Goal: Transaction & Acquisition: Obtain resource

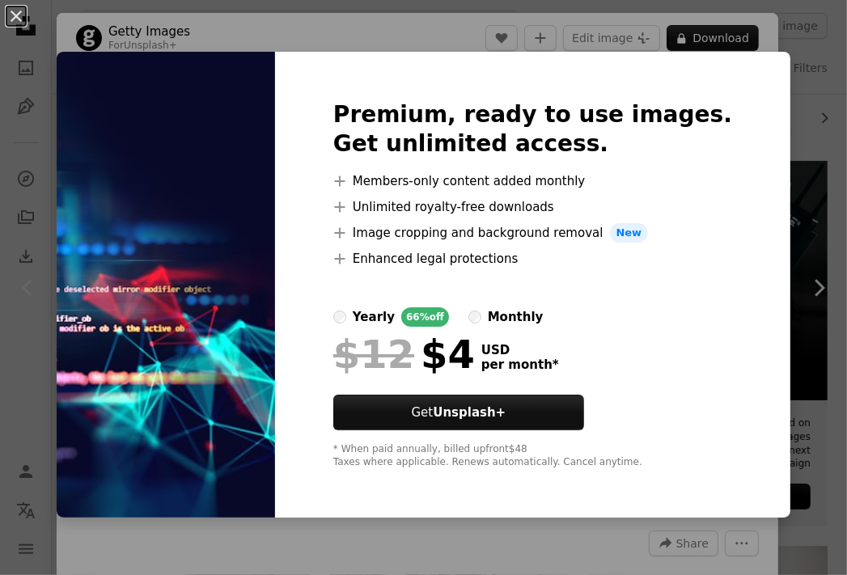
scroll to position [486, 0]
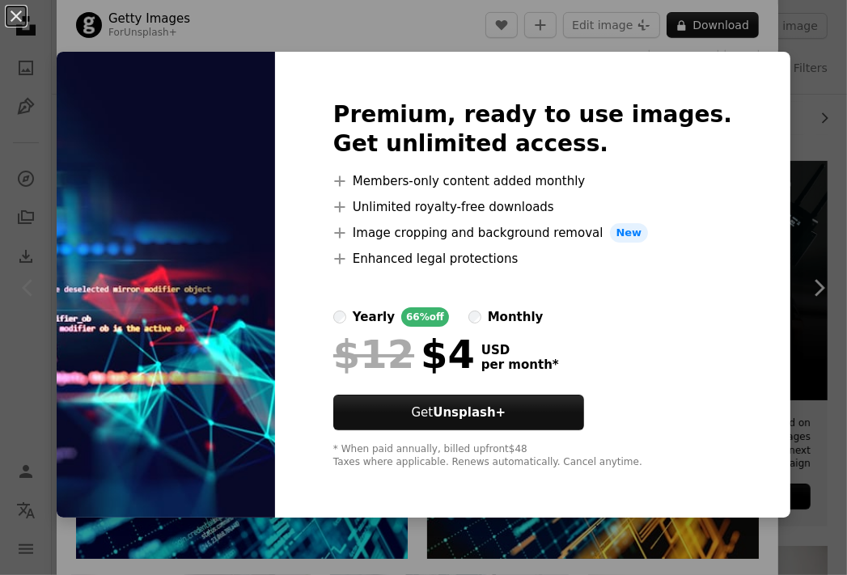
click at [205, 227] on img at bounding box center [166, 285] width 219 height 466
click at [803, 305] on div "An X shape Premium, ready to use images. Get unlimited access. A plus sign Memb…" at bounding box center [423, 287] width 847 height 575
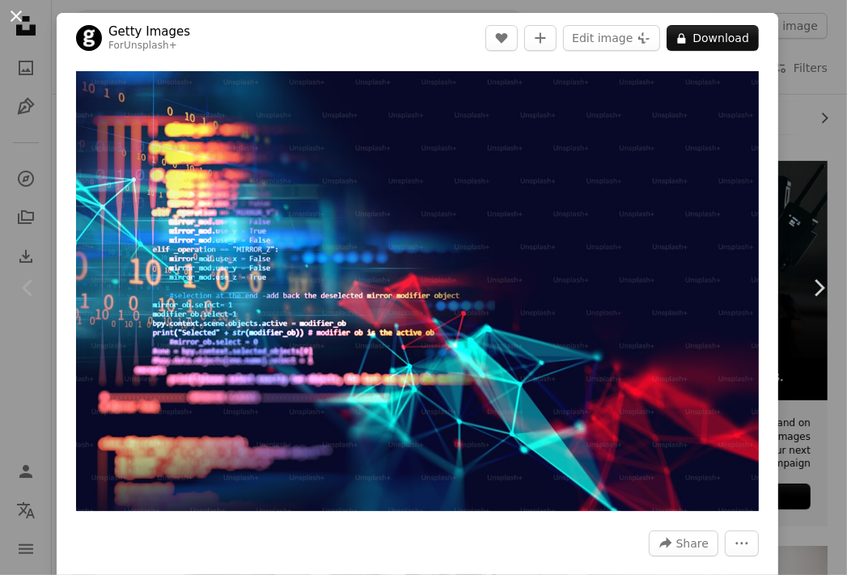
click at [19, 11] on button "An X shape" at bounding box center [15, 15] width 19 height 19
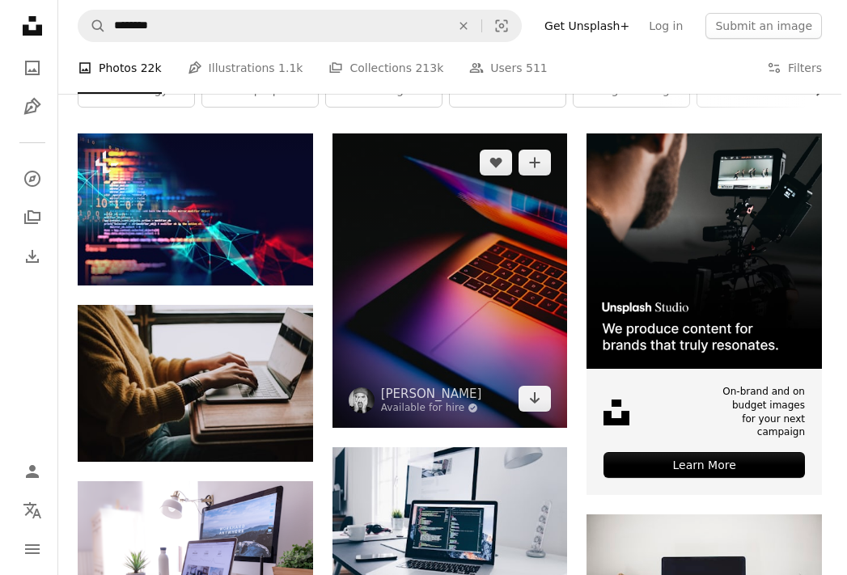
scroll to position [243, 0]
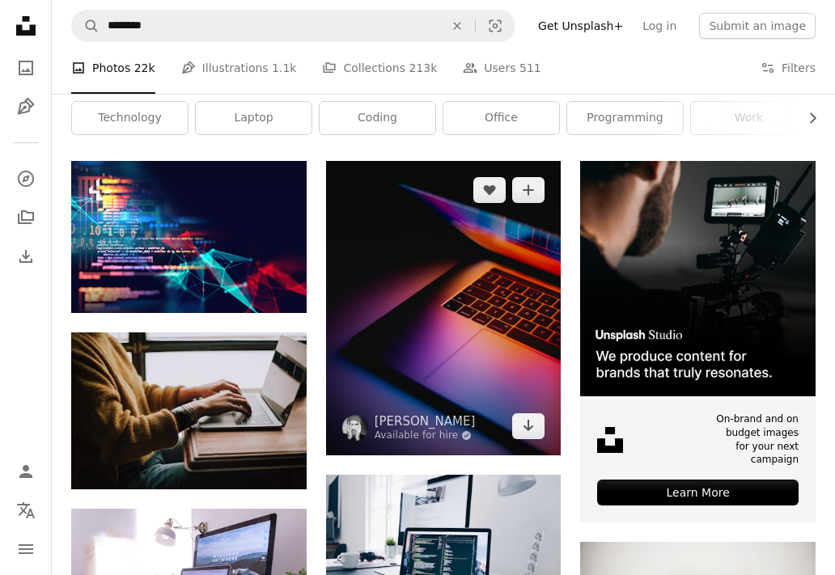
click at [472, 231] on img at bounding box center [444, 308] width 236 height 294
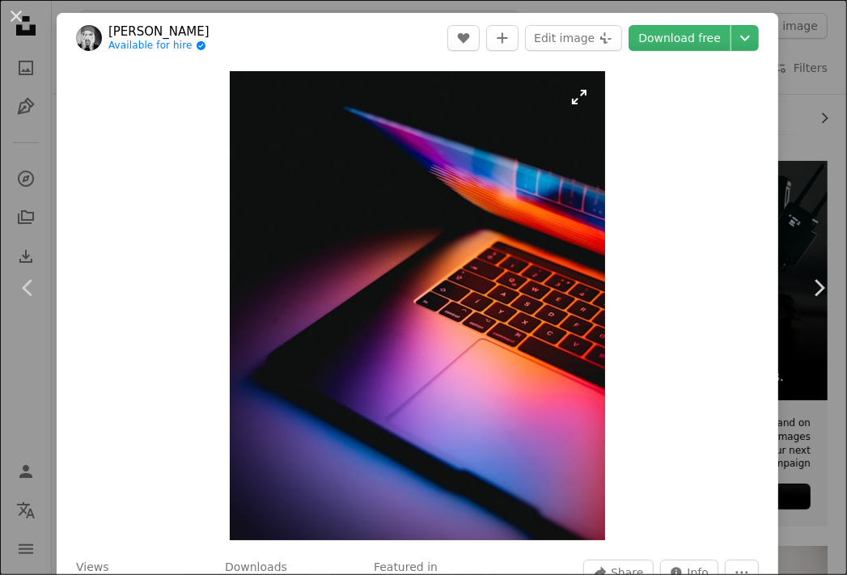
click at [571, 96] on img "Zoom in on this image" at bounding box center [418, 305] width 376 height 469
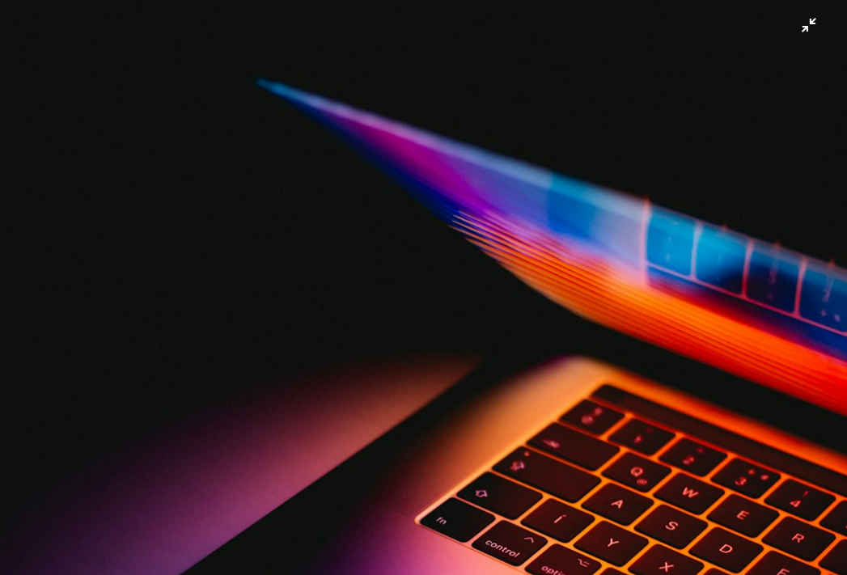
scroll to position [227, 0]
